Goal: Transaction & Acquisition: Purchase product/service

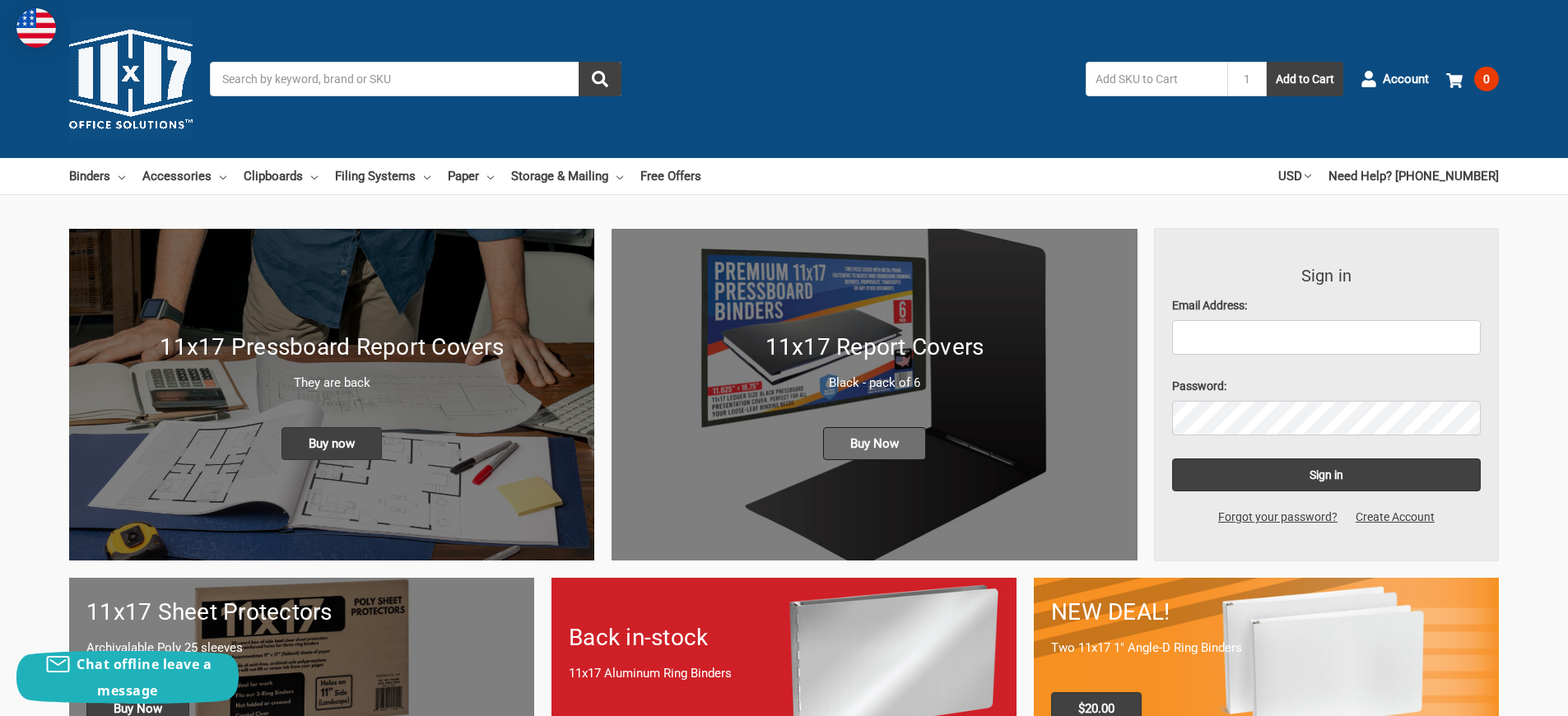
click at [874, 428] on span "Buy Now" at bounding box center [874, 444] width 103 height 33
click at [140, 692] on span "Buy Now" at bounding box center [137, 708] width 103 height 33
click at [332, 428] on span "Buy now" at bounding box center [332, 444] width 101 height 33
click at [874, 428] on span "Buy Now" at bounding box center [874, 444] width 103 height 33
